Goal: Task Accomplishment & Management: Manage account settings

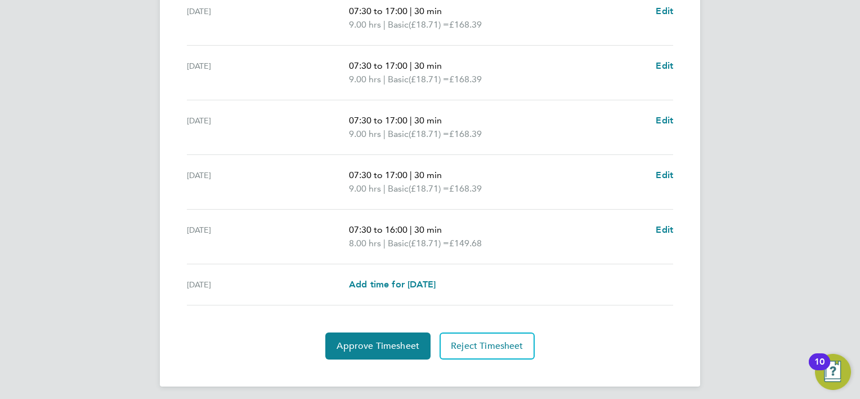
scroll to position [438, 0]
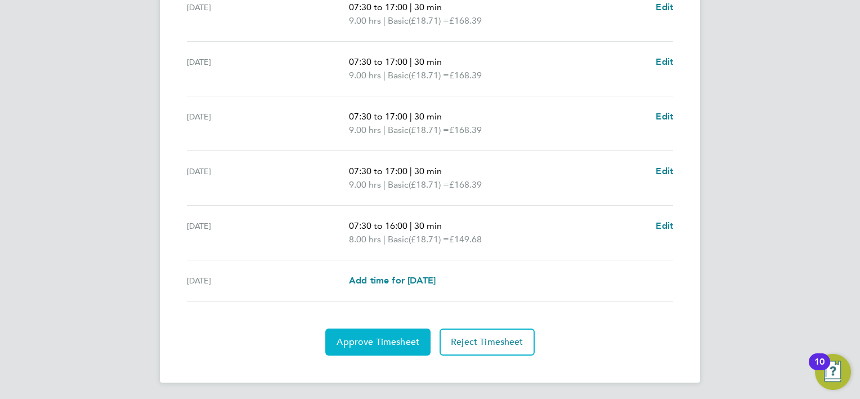
click at [355, 345] on span "Approve Timesheet" at bounding box center [378, 341] width 83 height 11
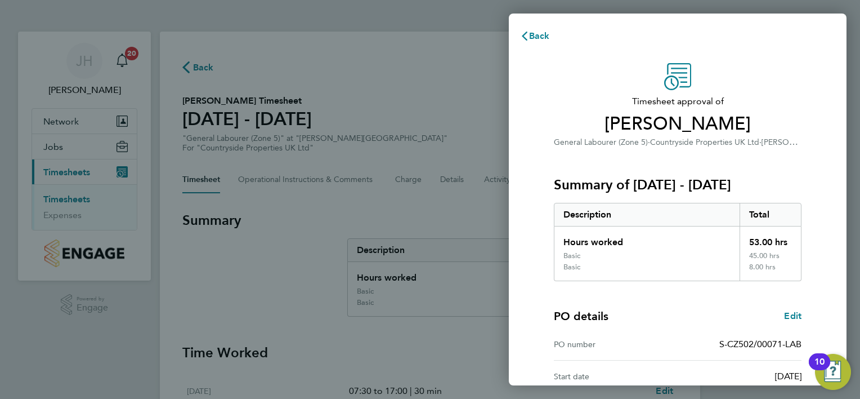
click at [691, 297] on div "PO details Edit PO number S-CZ502/00071-LAB Start date [DATE] Finish date [DATE]" at bounding box center [678, 353] width 248 height 144
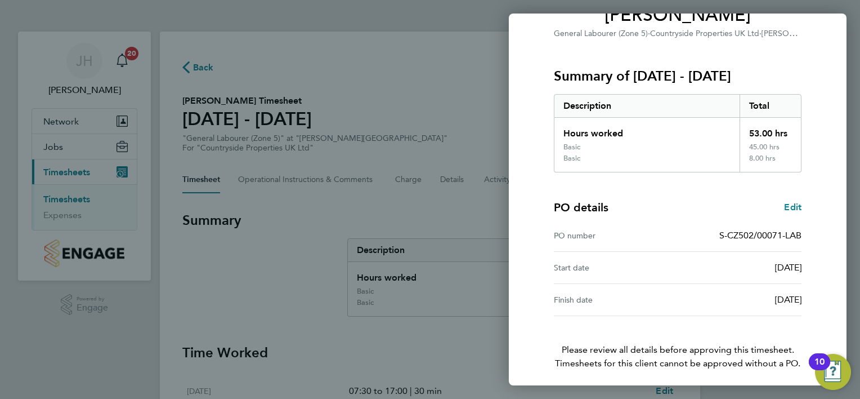
scroll to position [151, 0]
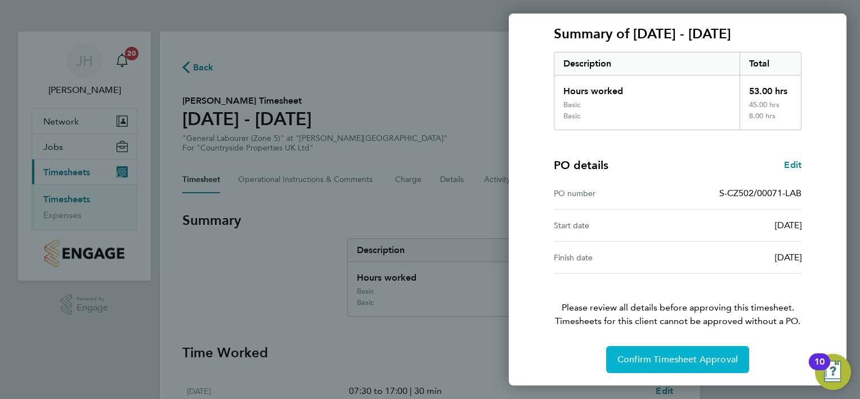
click at [687, 351] on button "Confirm Timesheet Approval" at bounding box center [677, 359] width 143 height 27
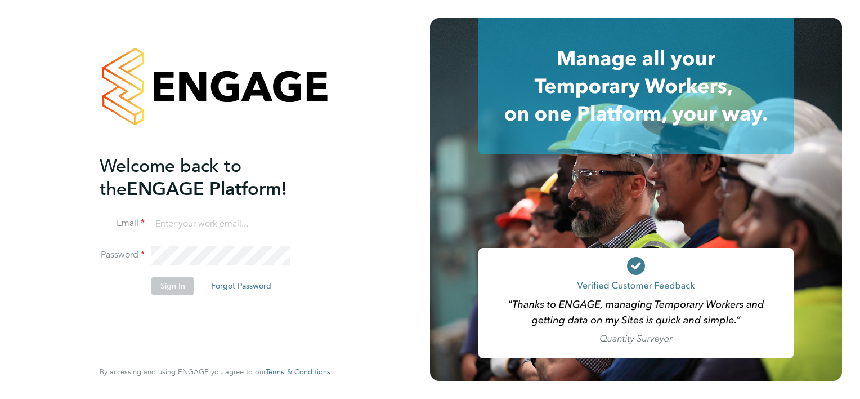
type input "jason.hardy@cpplc.com"
click at [168, 287] on button "Sign In" at bounding box center [172, 285] width 43 height 18
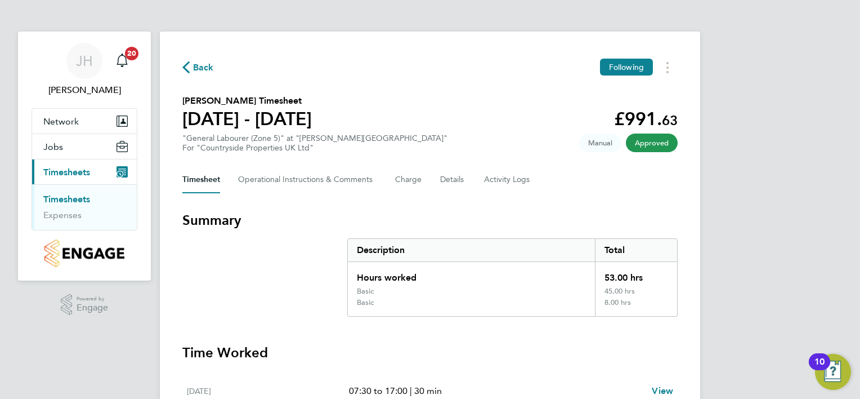
click at [567, 183] on div "Timesheet Operational Instructions & Comments Charge Details Activity Logs" at bounding box center [430, 179] width 496 height 27
